Goal: Transaction & Acquisition: Purchase product/service

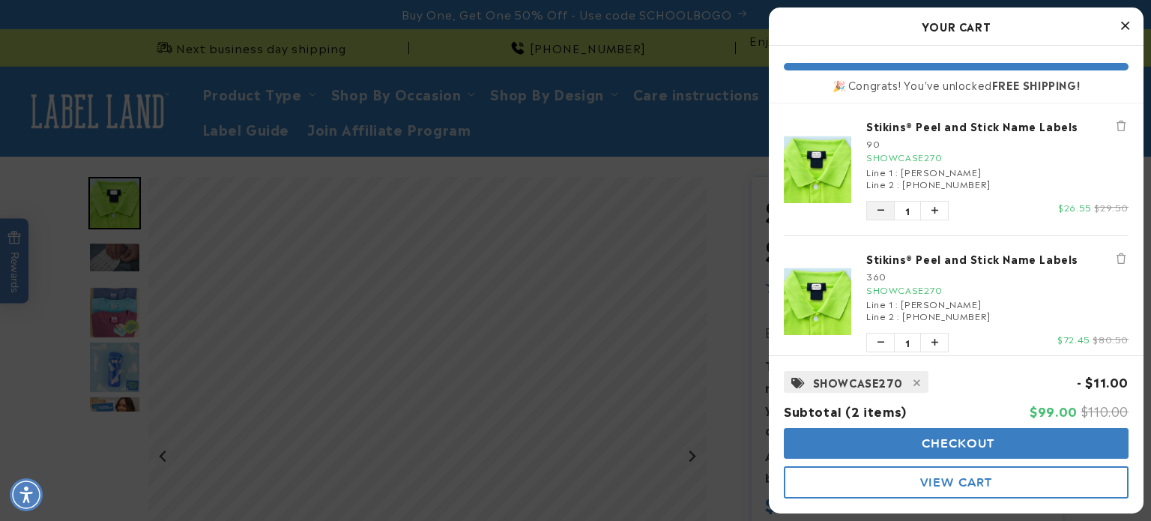
click at [887, 209] on button "Decrease quantity of Stikins® Peel and Stick Name Labels" at bounding box center [880, 211] width 27 height 18
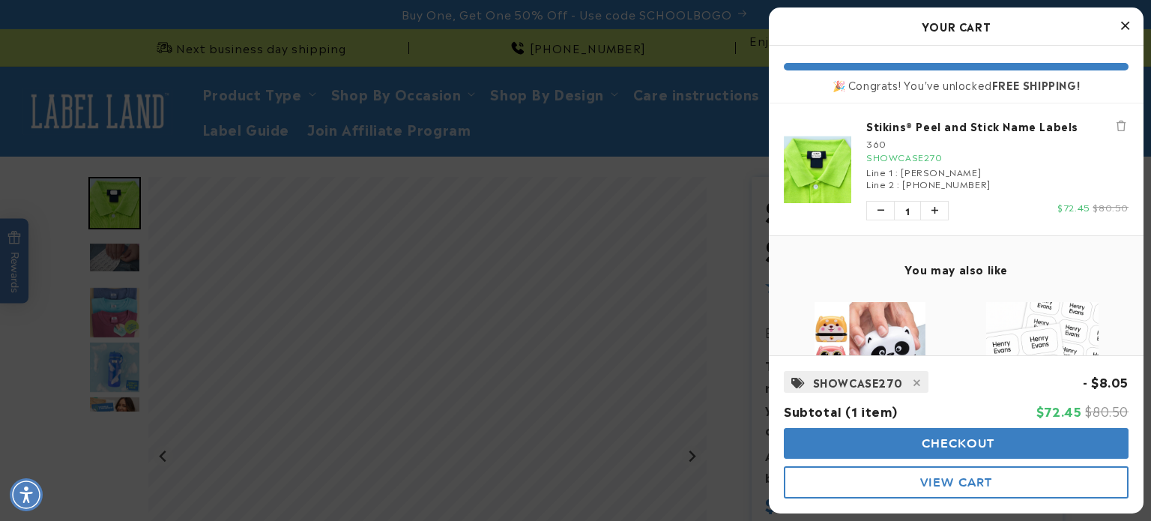
click at [1122, 23] on icon "Close Cart" at bounding box center [1125, 25] width 8 height 13
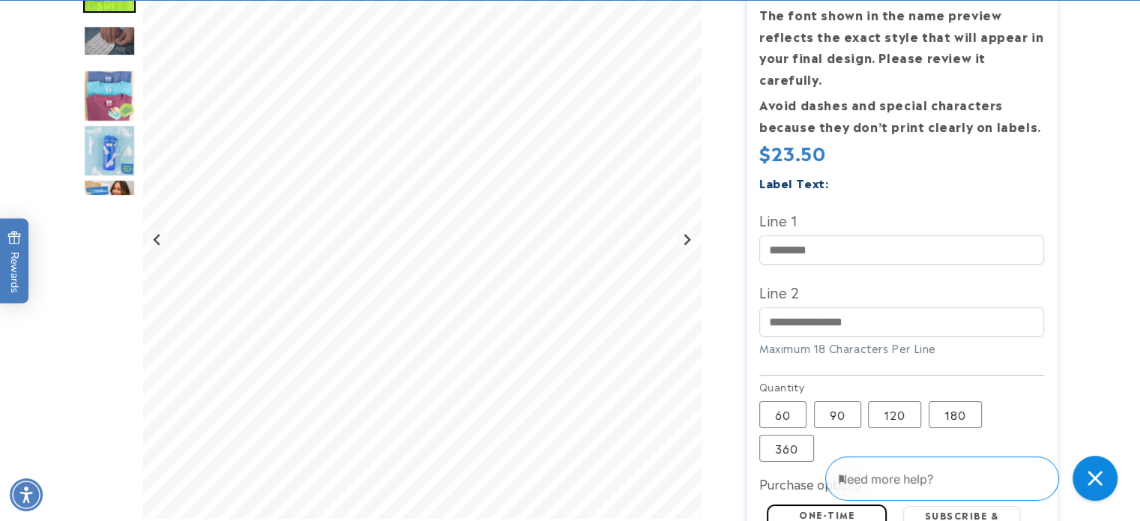
scroll to position [354, 0]
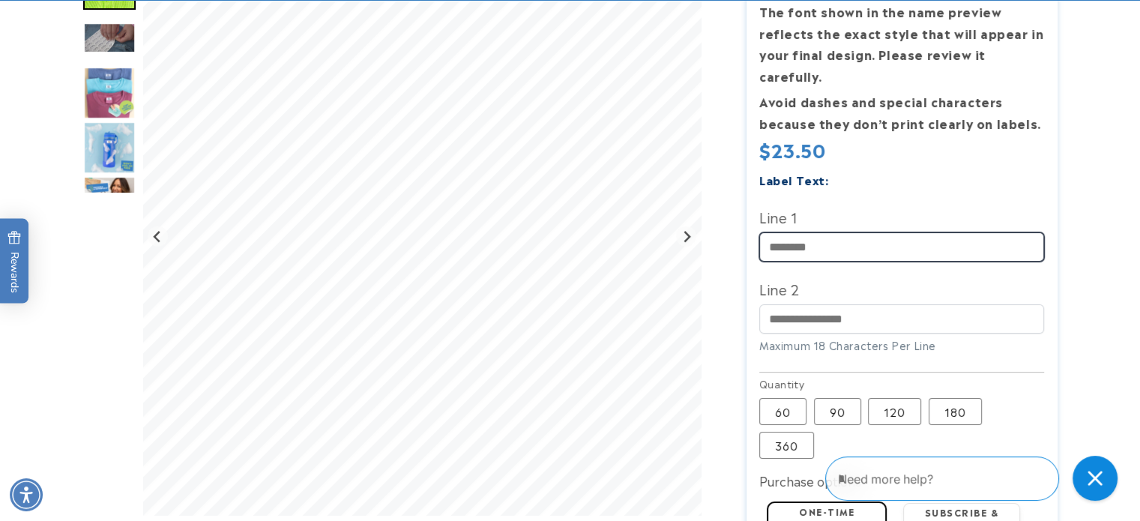
click at [797, 235] on input "Line 1" at bounding box center [901, 246] width 285 height 29
type input "*******"
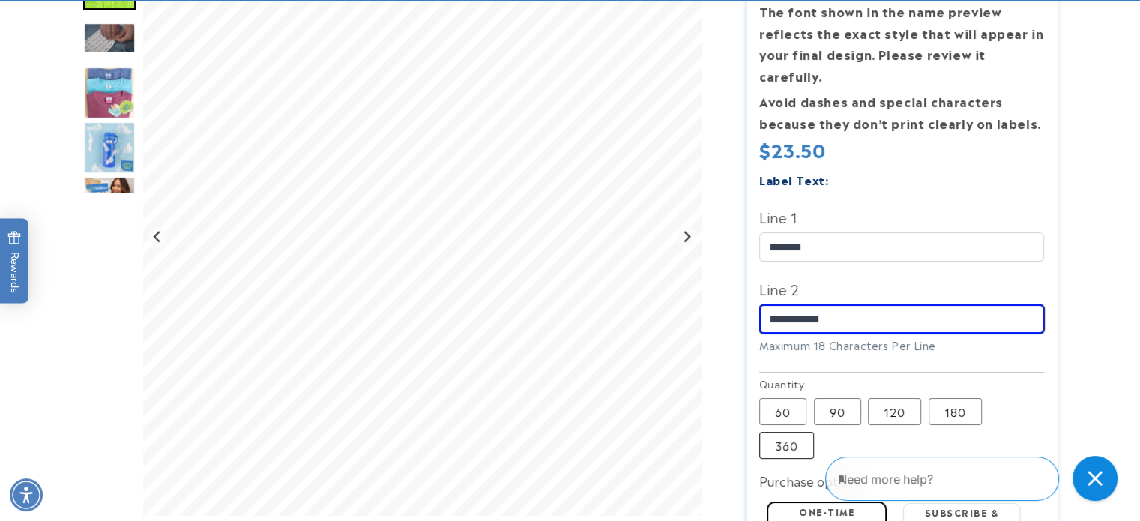
type input "**********"
click at [794, 432] on label "360 Variant sold out or unavailable" at bounding box center [786, 445] width 55 height 27
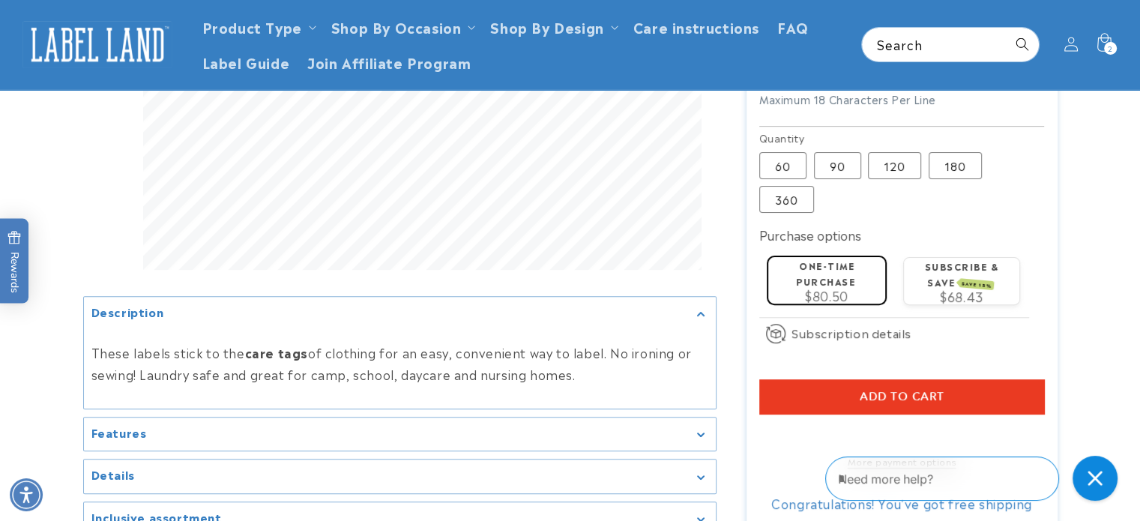
scroll to position [590, 0]
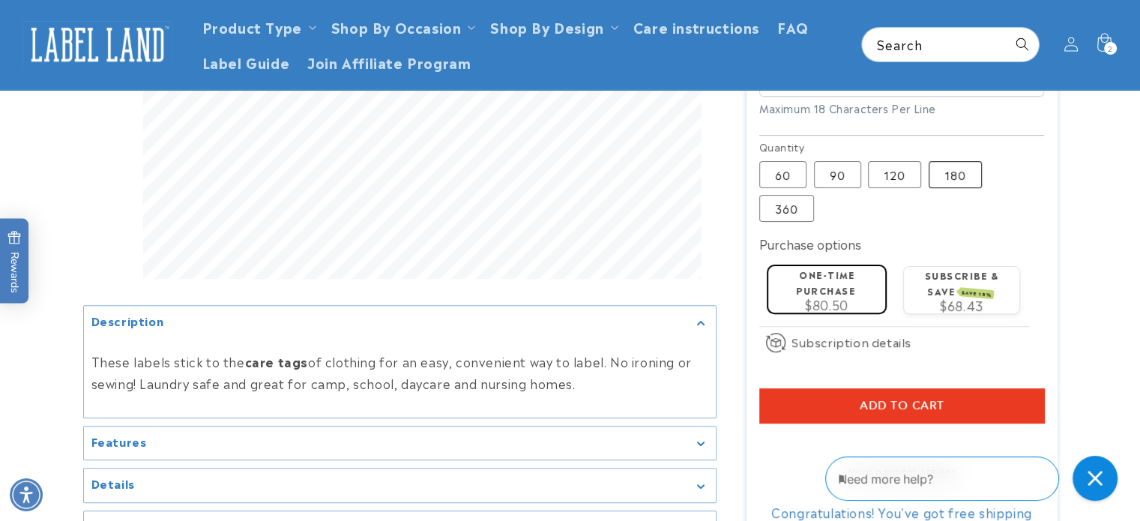
click at [950, 161] on label "180 Variant sold out or unavailable" at bounding box center [954, 174] width 53 height 27
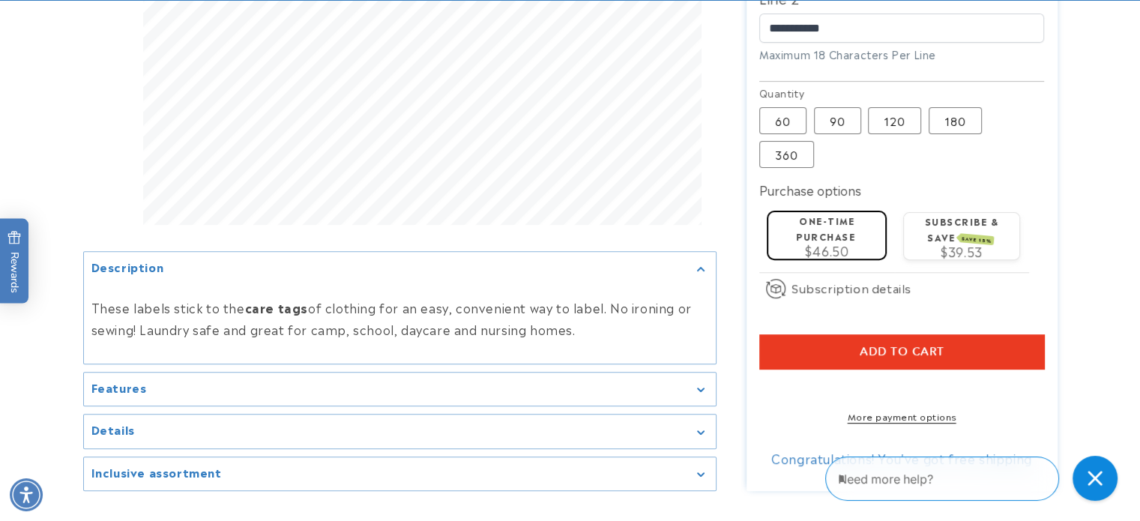
scroll to position [644, 0]
click at [919, 345] on span "Add to cart" at bounding box center [901, 351] width 85 height 13
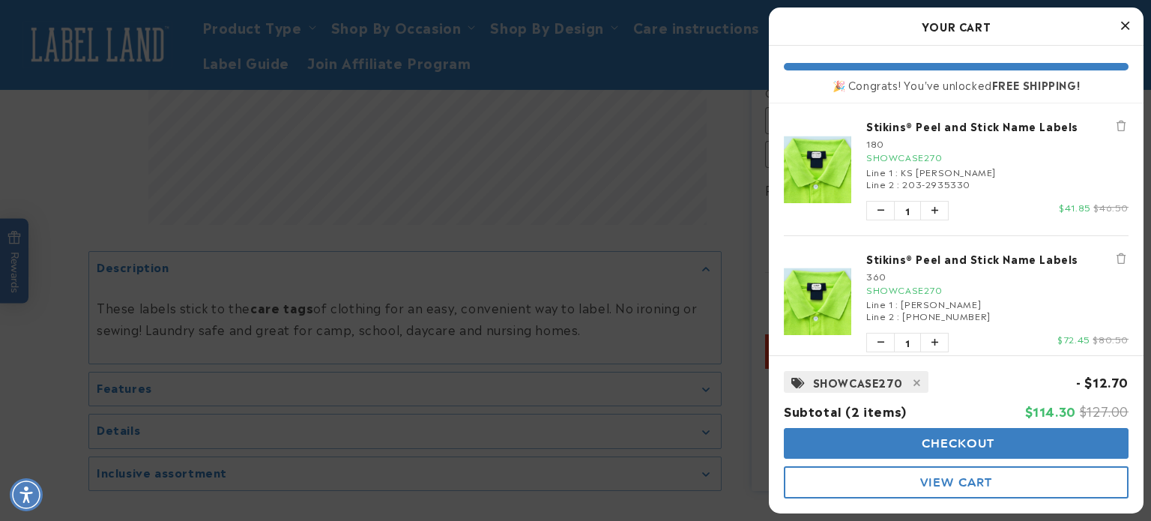
click at [1130, 19] on button "Close Cart" at bounding box center [1125, 26] width 22 height 22
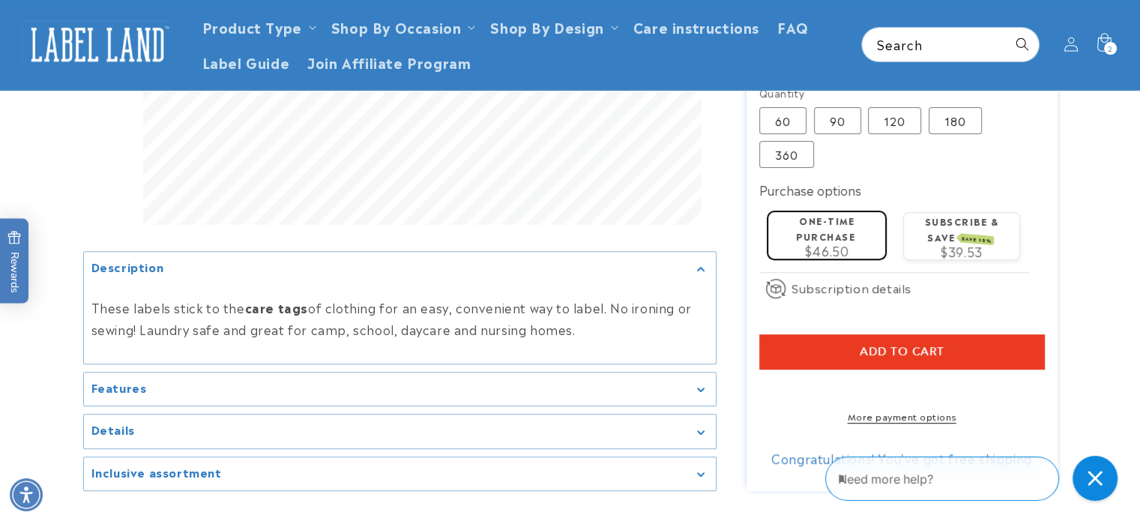
scroll to position [560, 0]
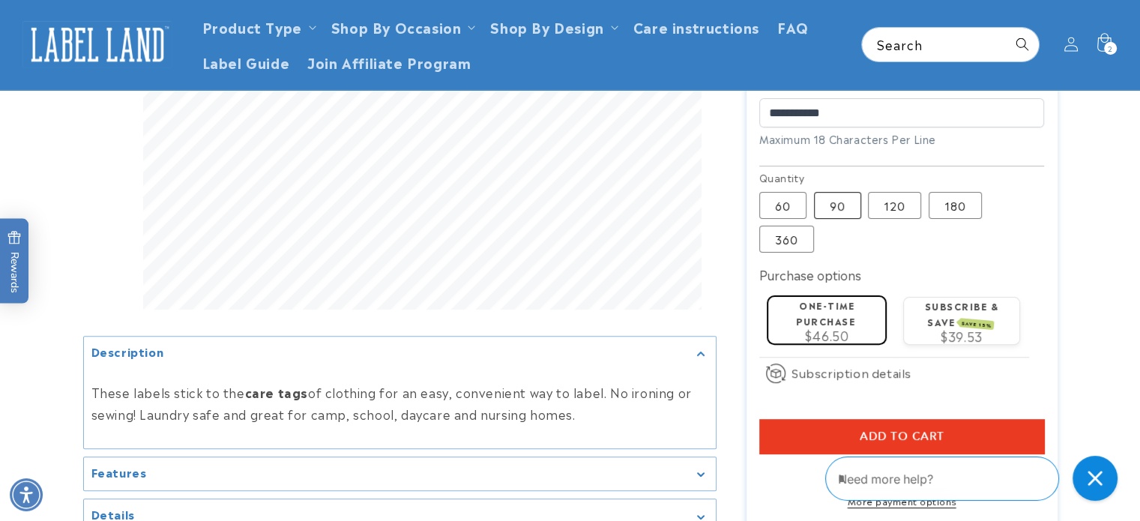
click at [848, 192] on label "90 Variant sold out or unavailable" at bounding box center [837, 205] width 47 height 27
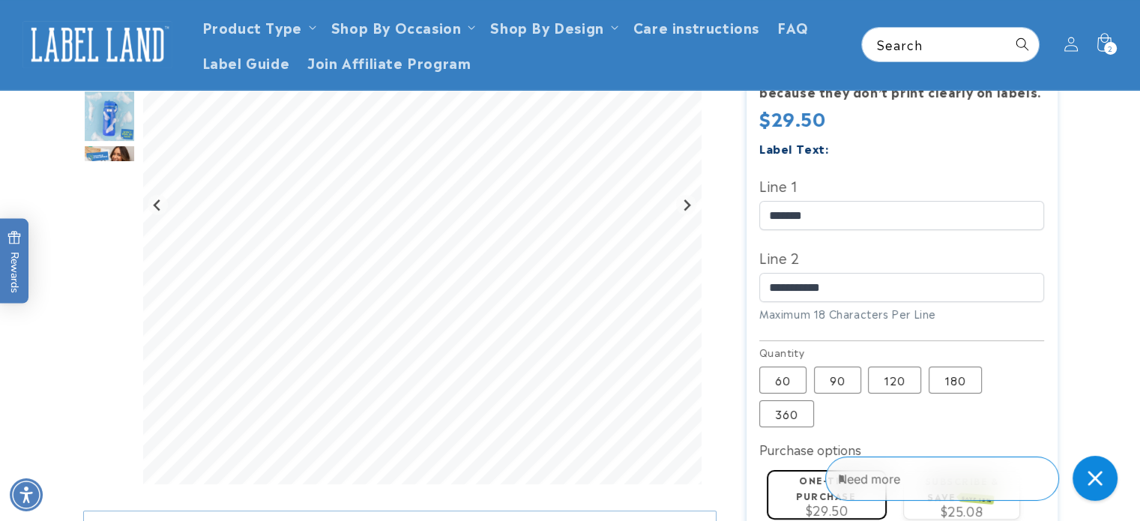
scroll to position [384, 0]
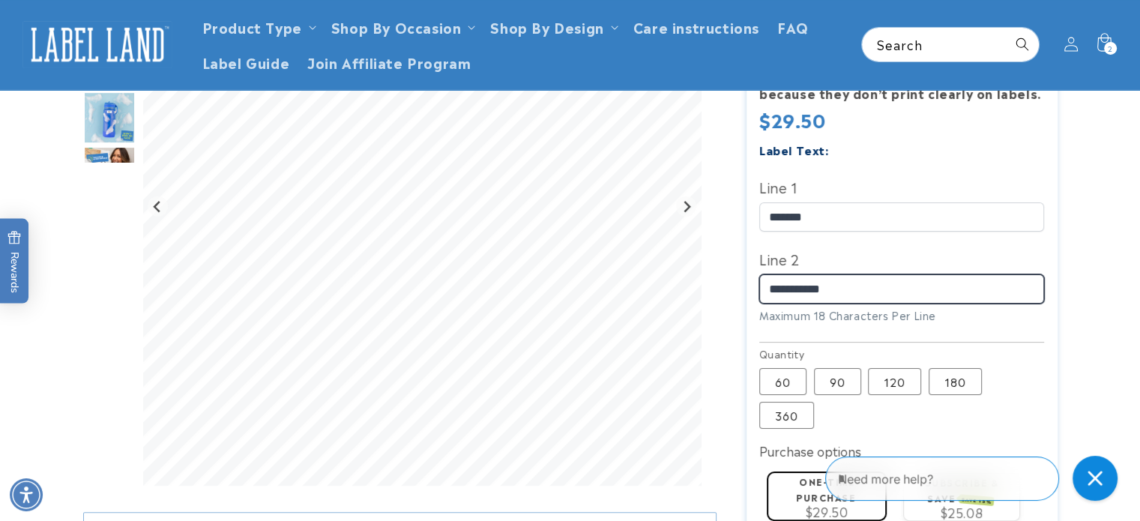
click at [815, 274] on input "**********" at bounding box center [901, 288] width 285 height 29
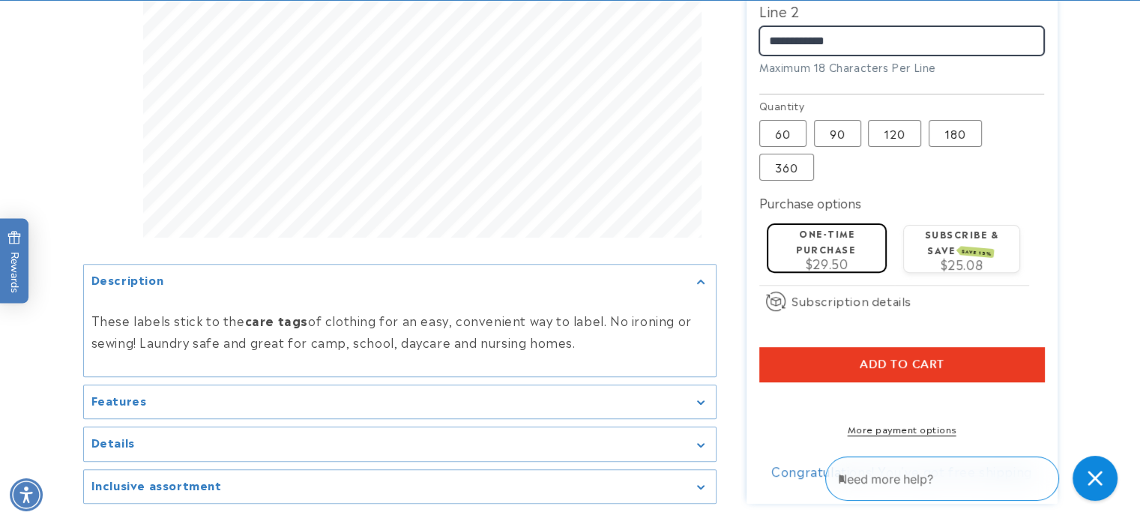
scroll to position [632, 0]
type input "**********"
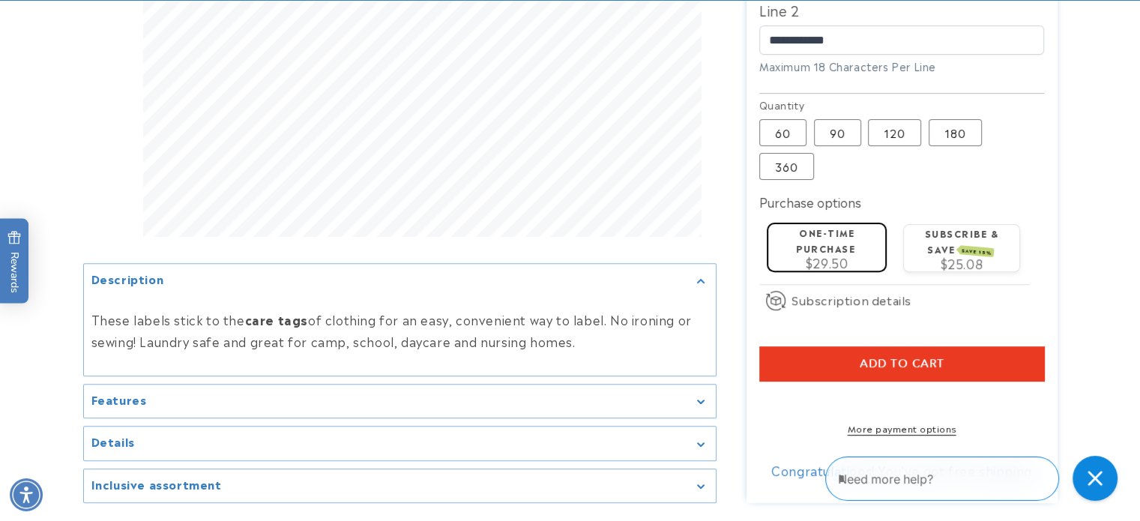
click at [883, 357] on span "Add to cart" at bounding box center [901, 363] width 85 height 13
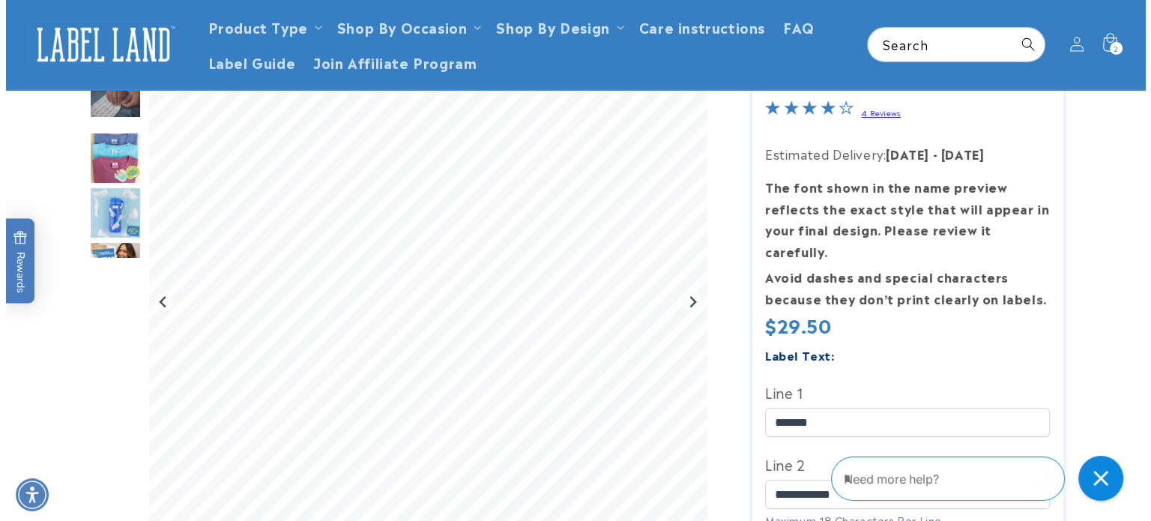
scroll to position [139, 0]
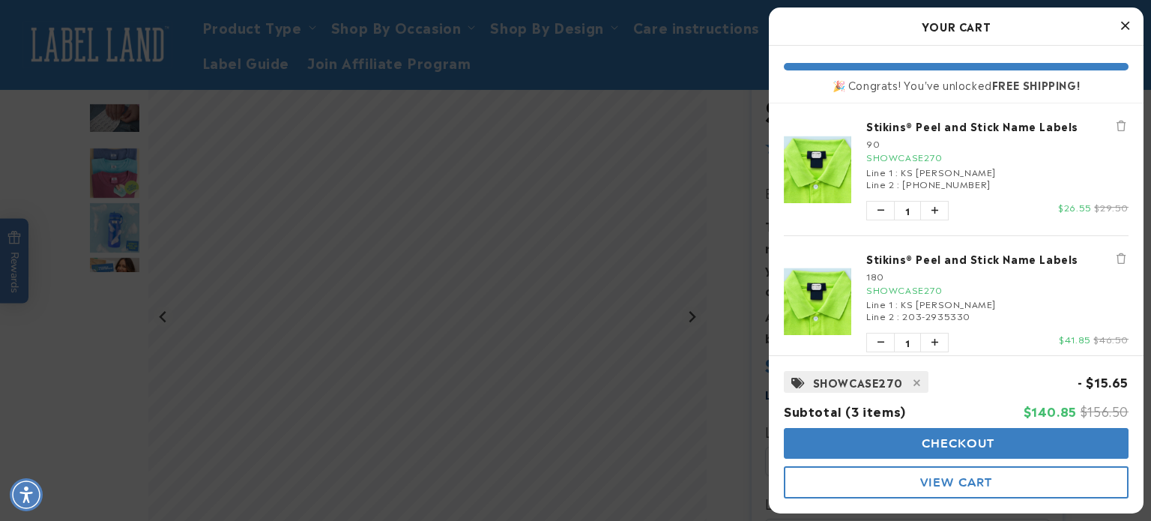
click at [982, 492] on button "View Cart" at bounding box center [956, 482] width 345 height 32
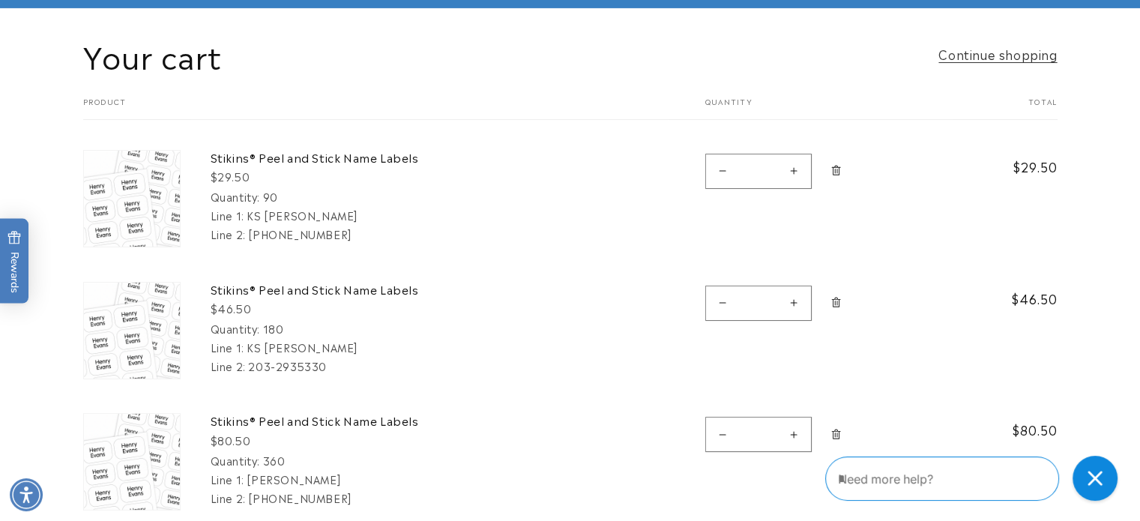
scroll to position [157, 0]
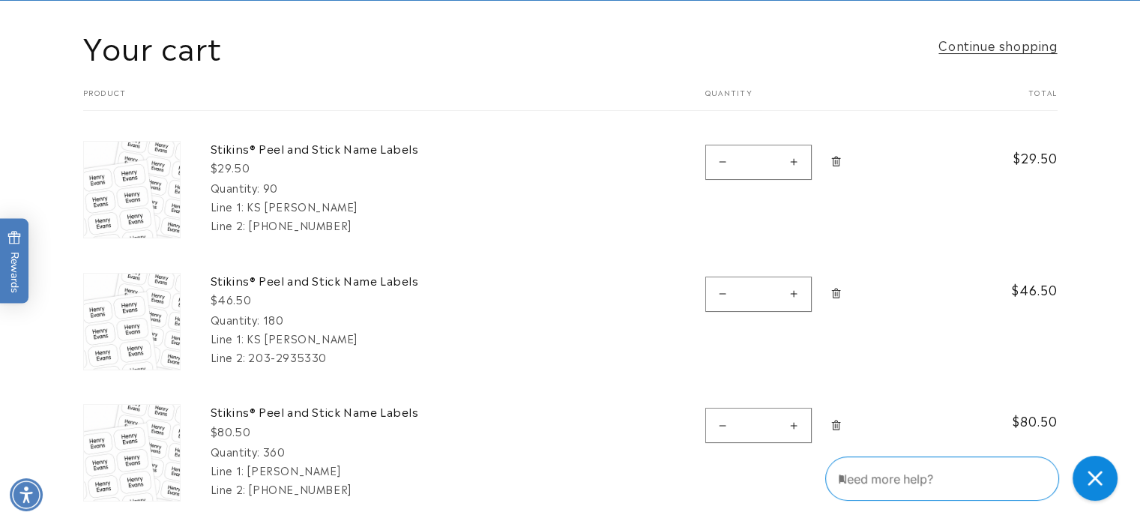
click at [839, 293] on icon "Remove Stikins® Peel and Stick Name Labels - 180" at bounding box center [835, 293] width 11 height 11
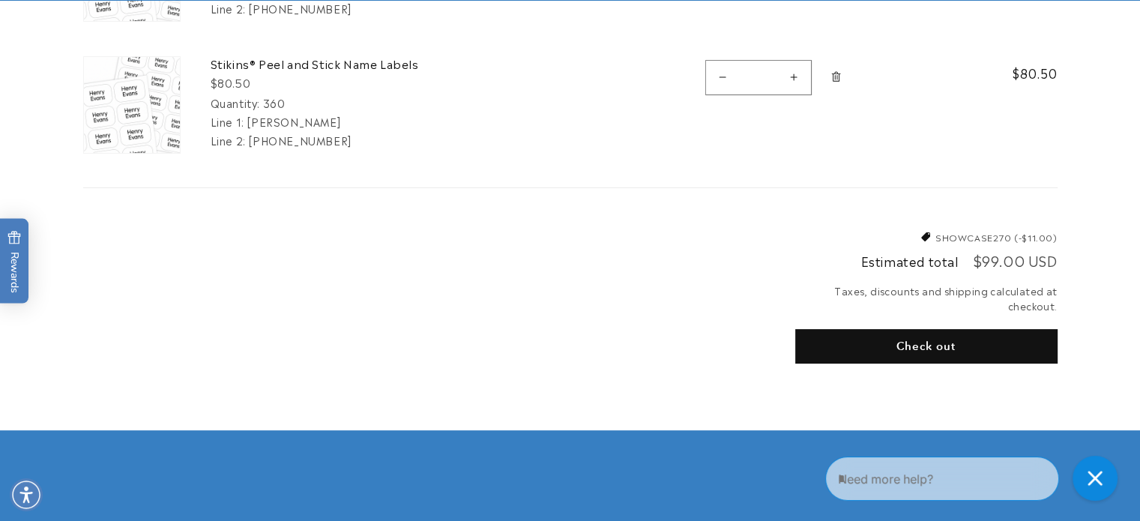
scroll to position [375, 0]
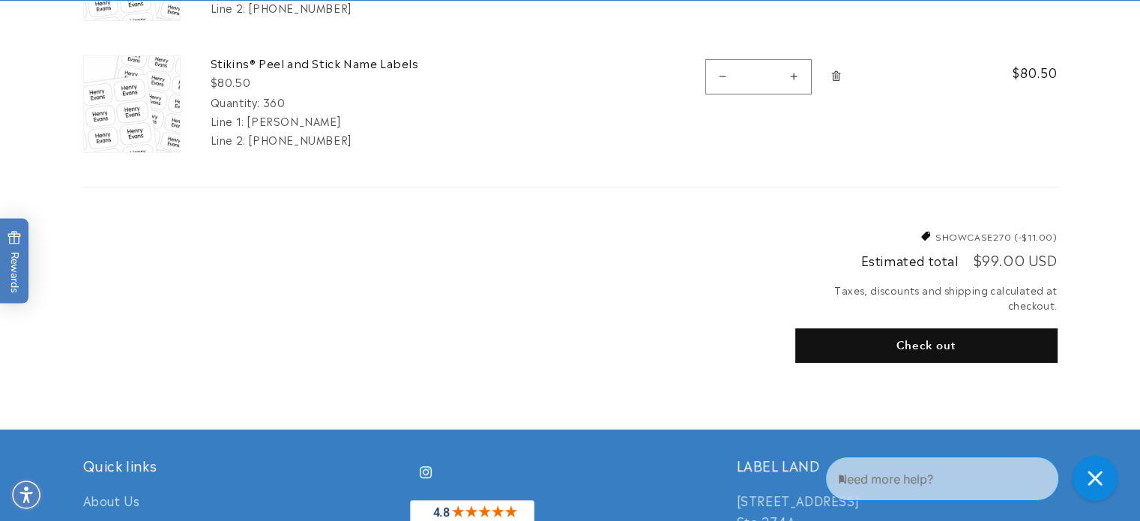
click at [884, 348] on button "Check out" at bounding box center [926, 345] width 262 height 34
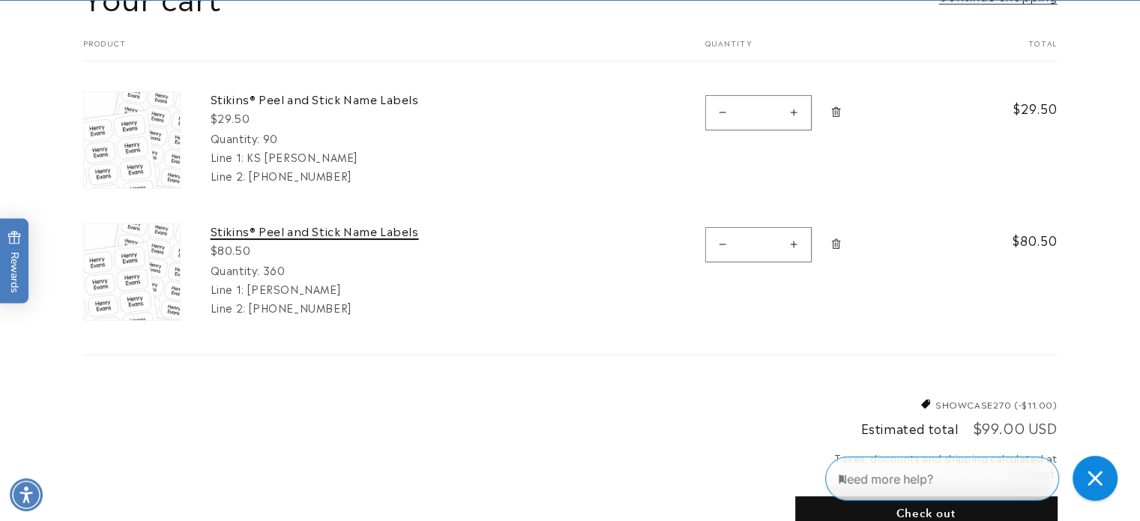
click at [330, 223] on link "Stikins® Peel and Stick Name Labels" at bounding box center [323, 230] width 225 height 15
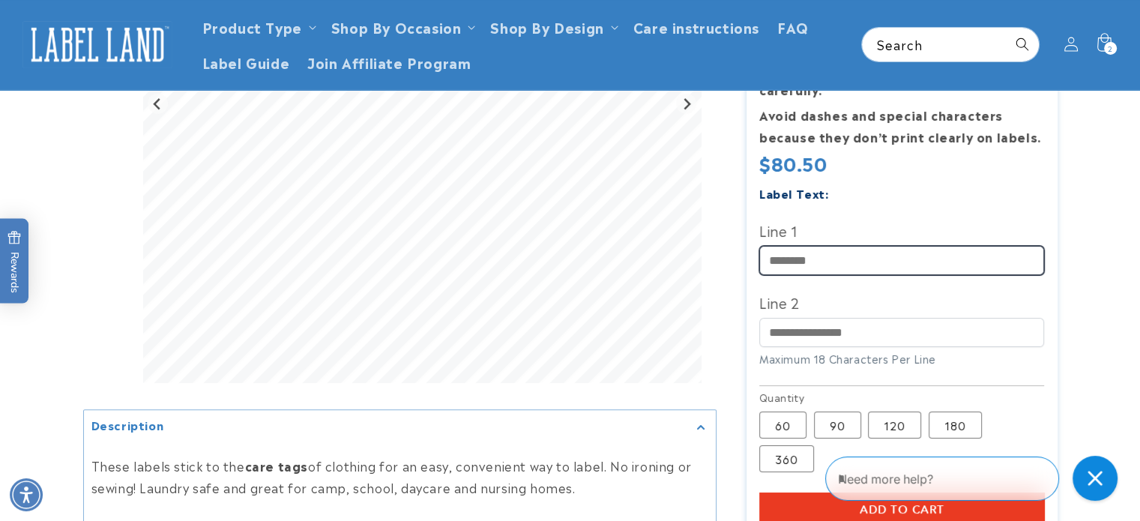
click at [800, 254] on input "Line 1" at bounding box center [901, 260] width 285 height 29
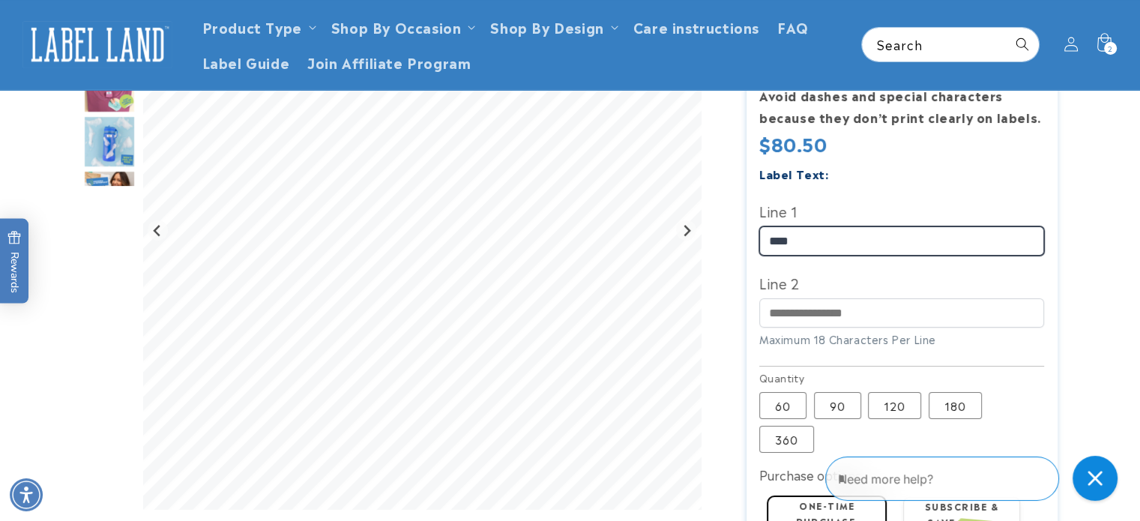
type input "****"
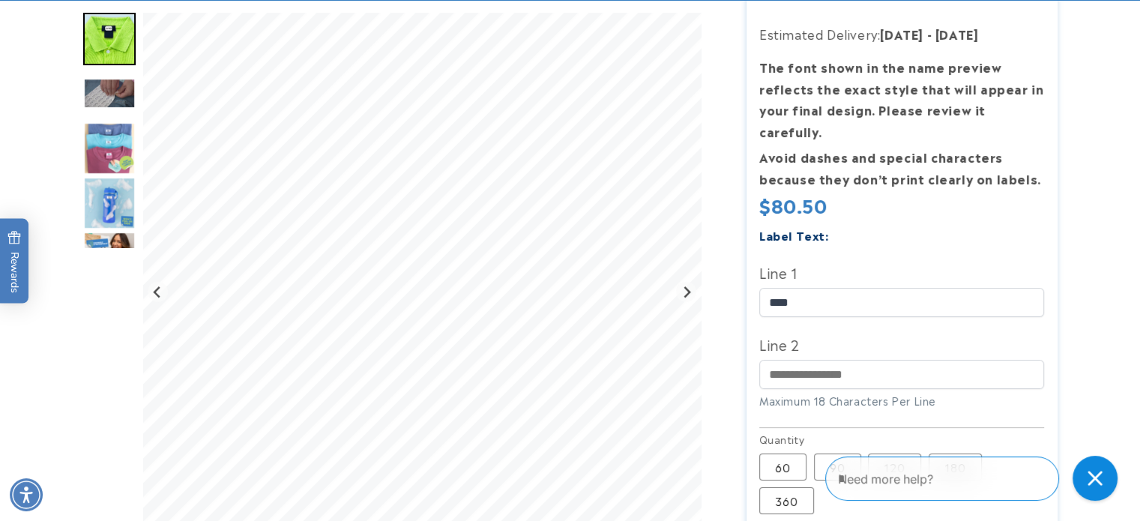
scroll to position [337, 0]
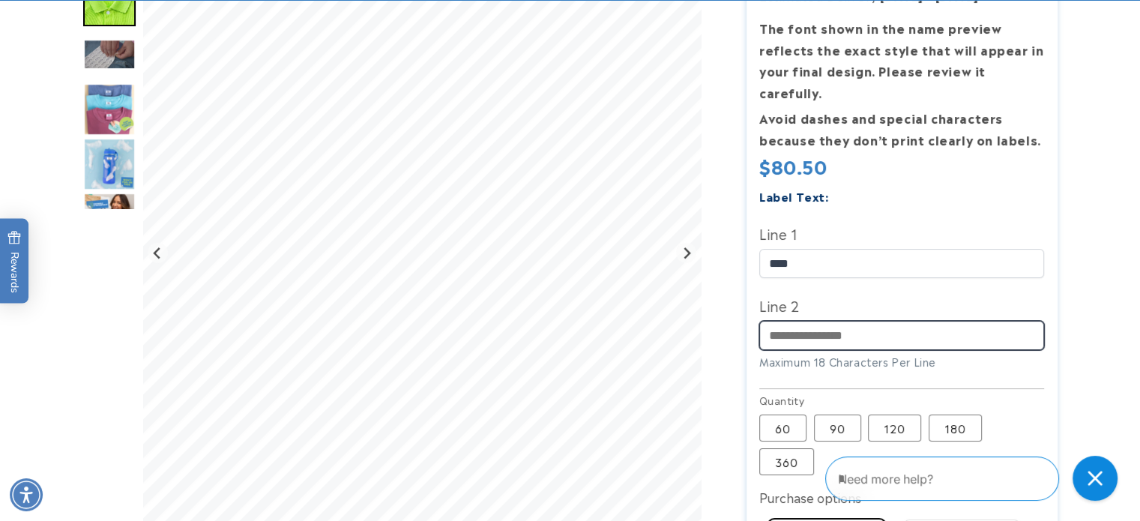
click at [791, 321] on input "Line 2" at bounding box center [901, 335] width 285 height 29
type input "**********"
click at [911, 414] on label "120 Variant sold out or unavailable" at bounding box center [894, 427] width 53 height 27
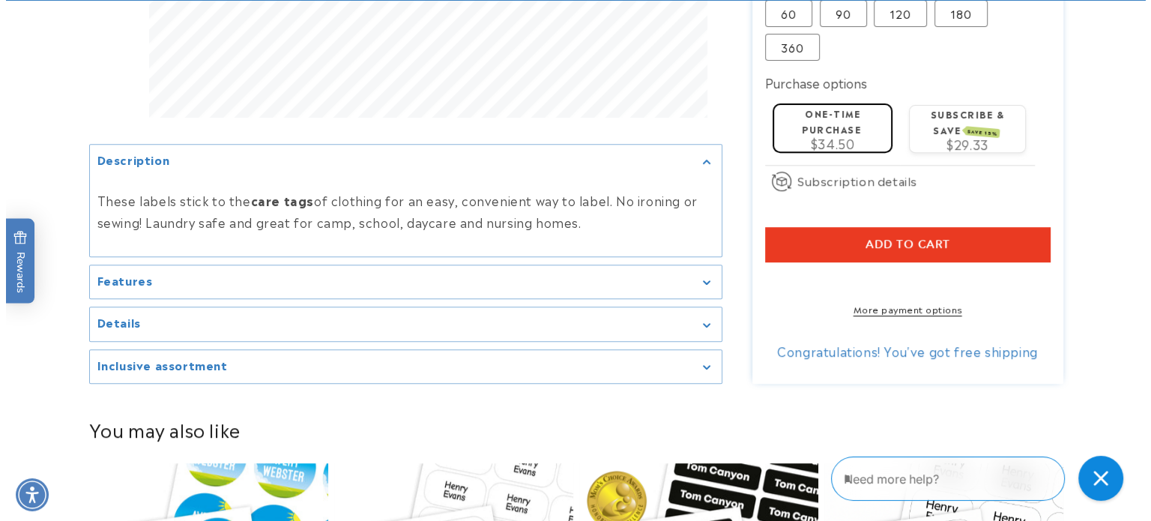
scroll to position [754, 0]
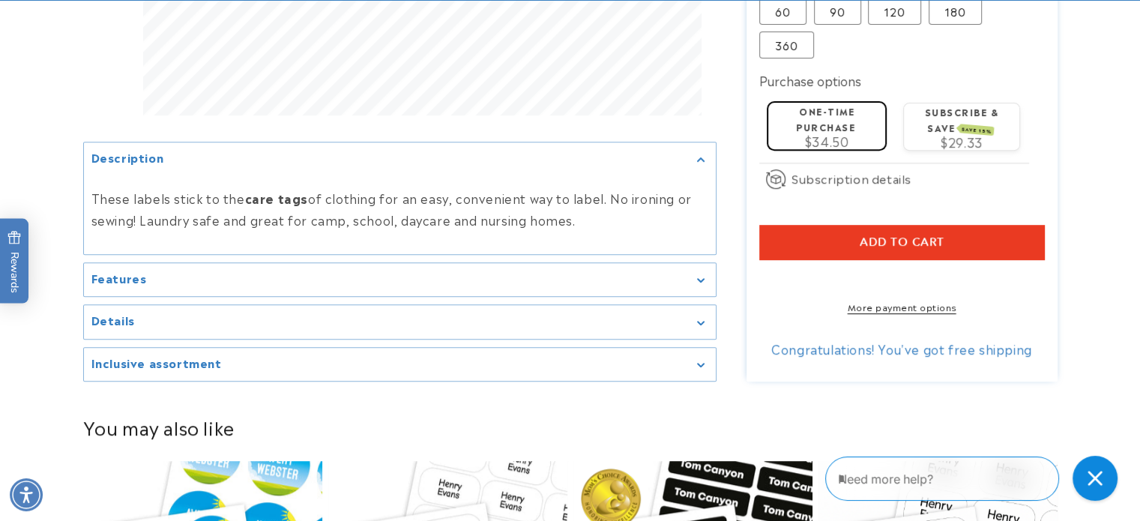
click at [913, 235] on span "Add to cart" at bounding box center [901, 241] width 85 height 13
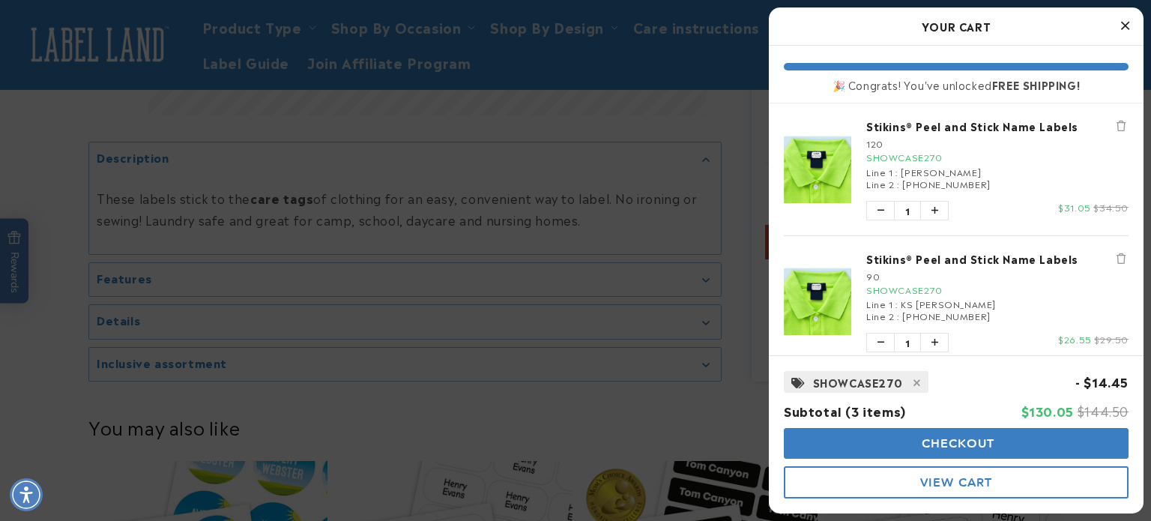
click at [922, 485] on span "View Cart" at bounding box center [956, 482] width 72 height 14
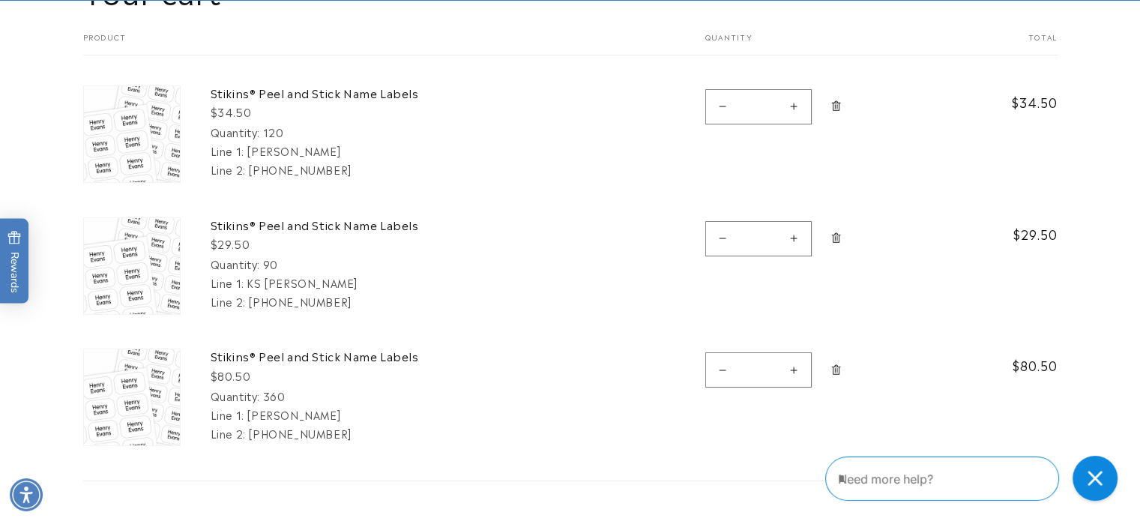
scroll to position [213, 0]
click at [833, 368] on icon "Remove Stikins® Peel and Stick Name Labels - 360" at bounding box center [835, 369] width 11 height 11
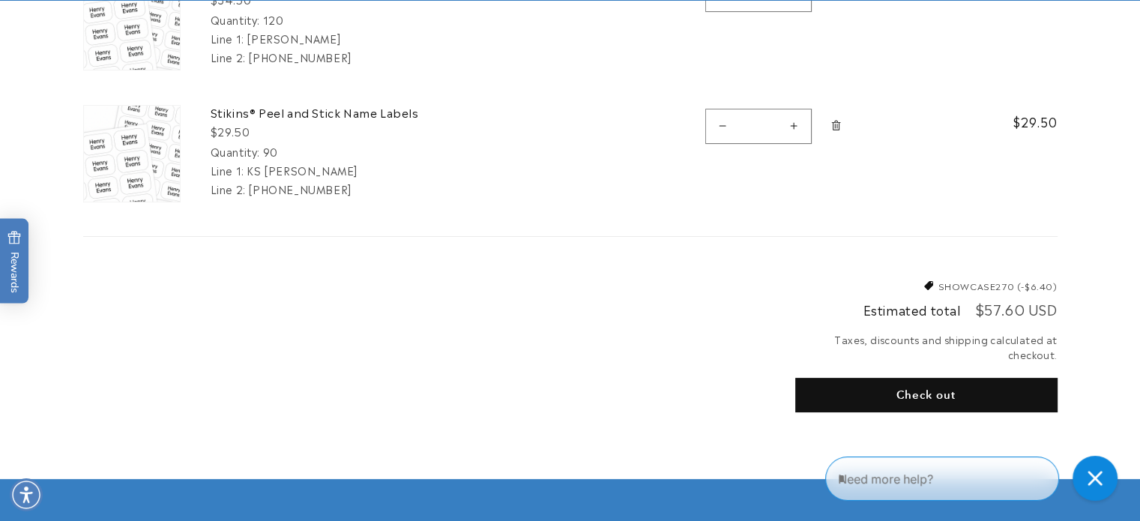
scroll to position [356, 0]
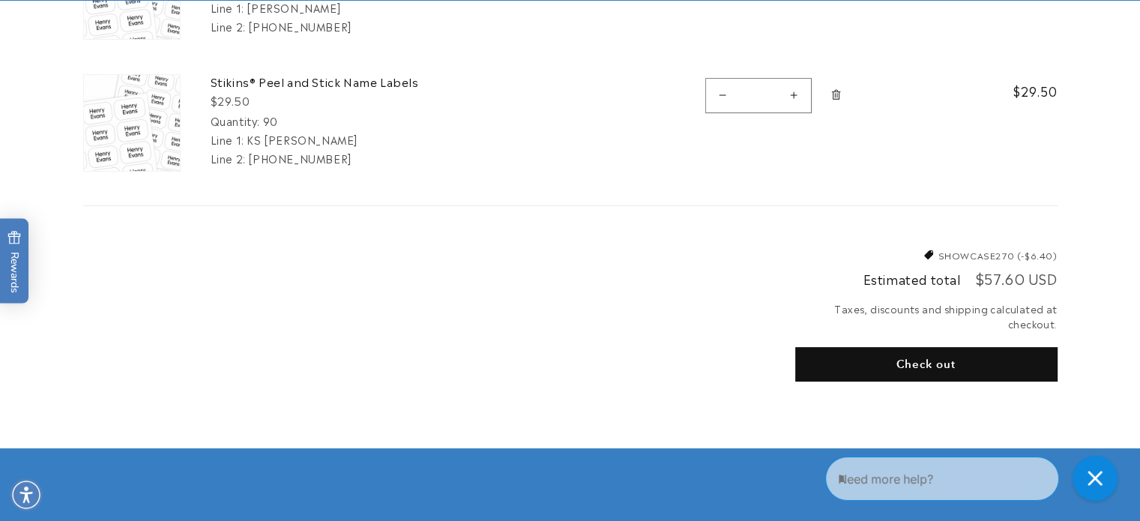
click at [860, 374] on button "Check out" at bounding box center [926, 364] width 262 height 34
